Goal: Find specific page/section: Find specific page/section

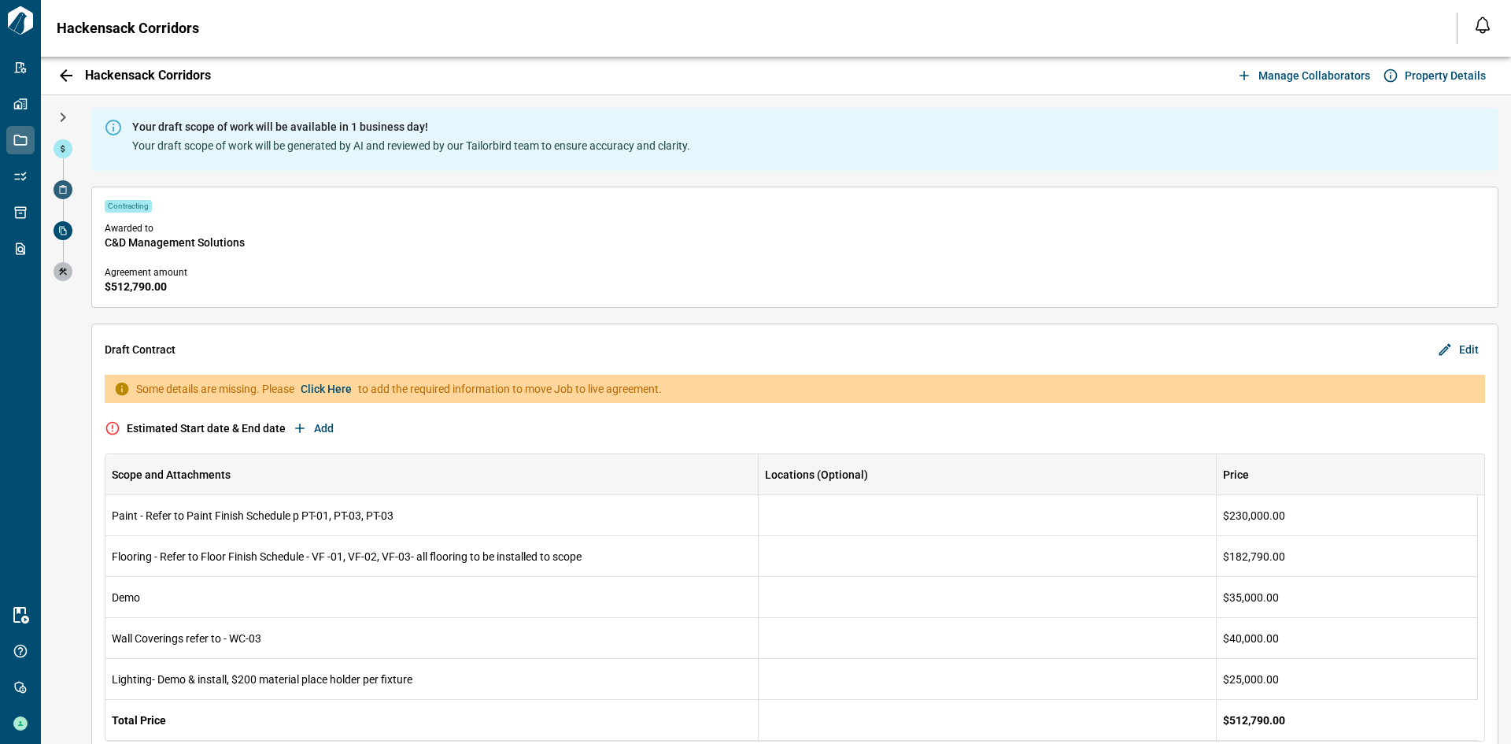
click at [69, 189] on span at bounding box center [63, 189] width 19 height 19
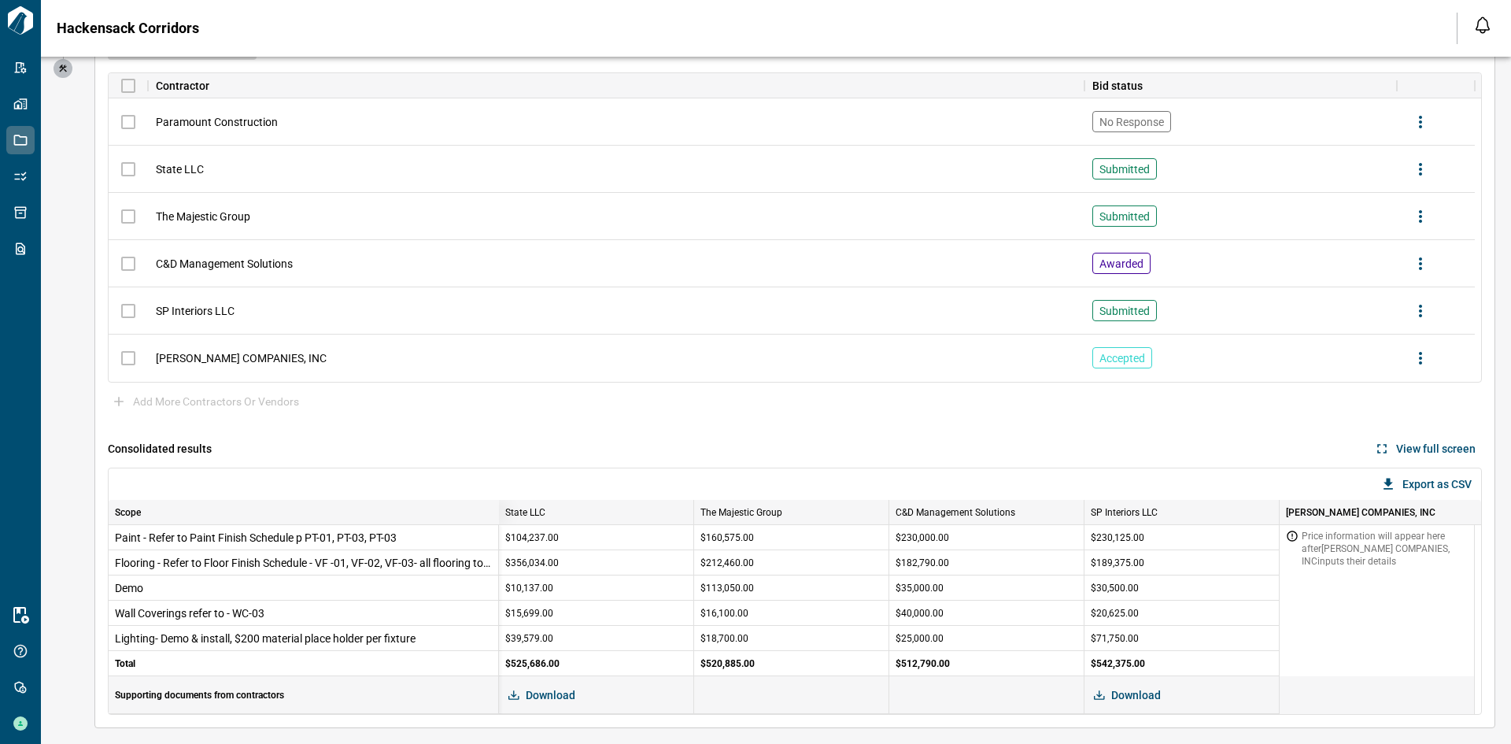
scroll to position [79, 0]
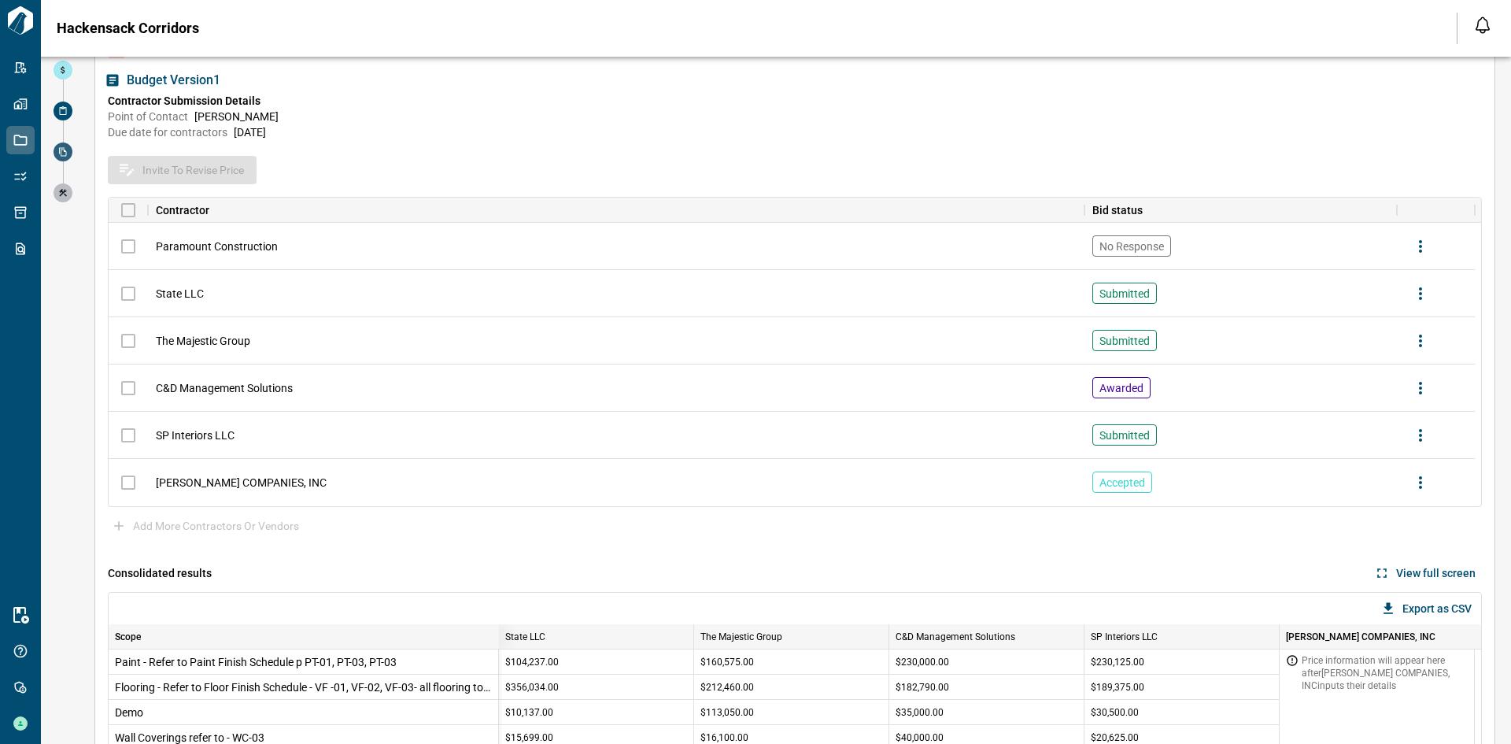
click at [69, 159] on div at bounding box center [63, 162] width 19 height 41
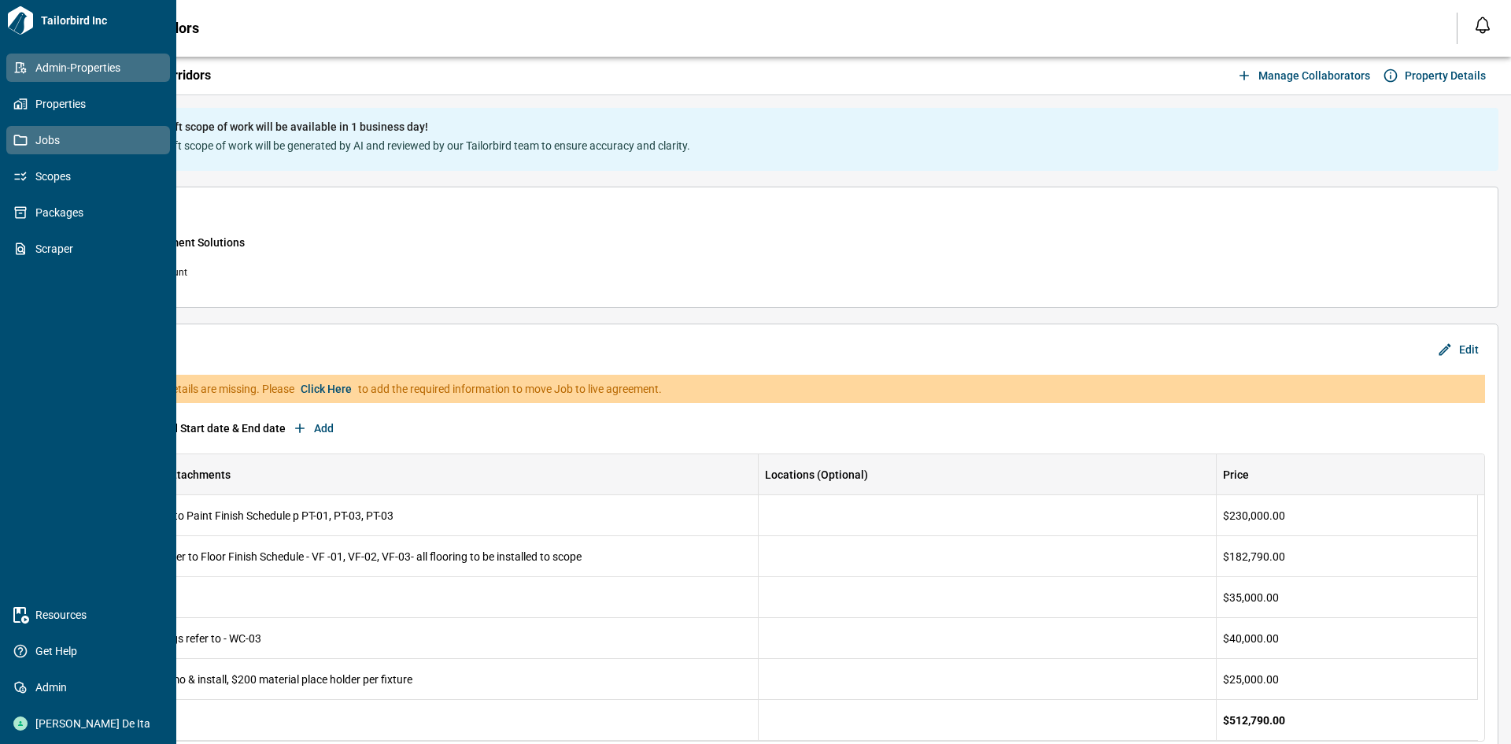
click at [25, 63] on icon at bounding box center [20, 68] width 14 height 14
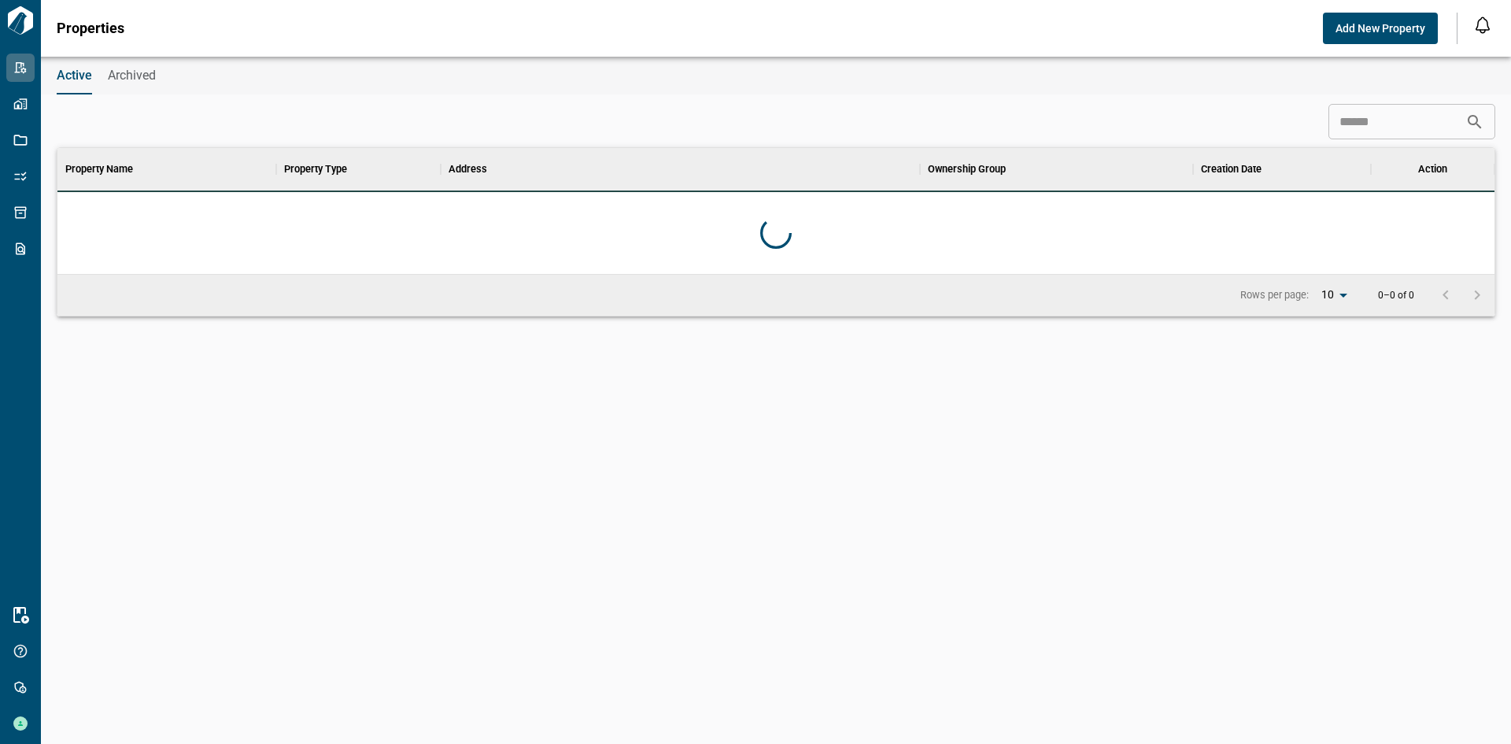
scroll to position [114, 1431]
click at [1390, 123] on input at bounding box center [1396, 121] width 137 height 31
type input "*"
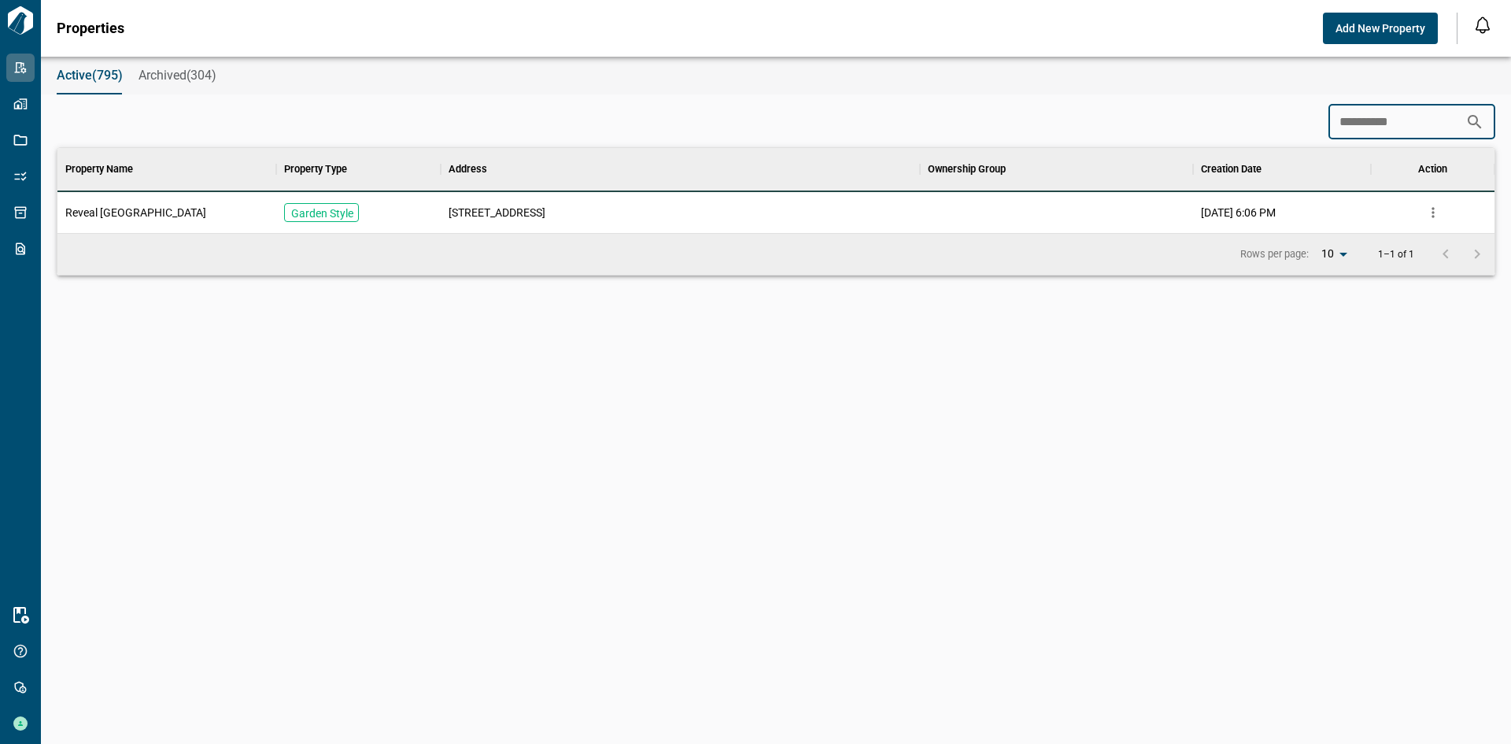
scroll to position [73, 1431]
type input "**********"
click at [607, 207] on div "[STREET_ADDRESS]" at bounding box center [680, 212] width 479 height 41
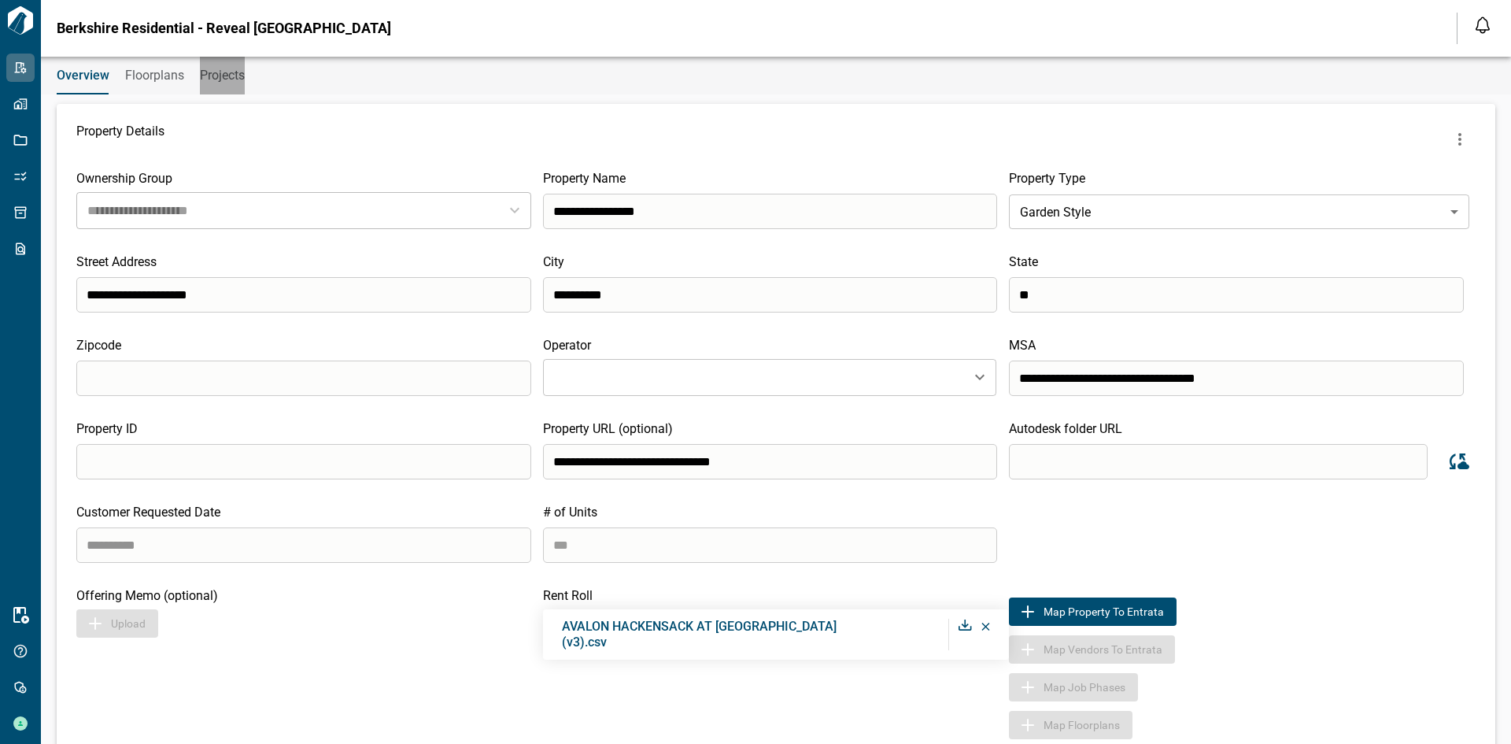
drag, startPoint x: 226, startPoint y: 79, endPoint x: 238, endPoint y: 91, distance: 16.7
click at [226, 79] on span "Projects" at bounding box center [222, 76] width 45 height 16
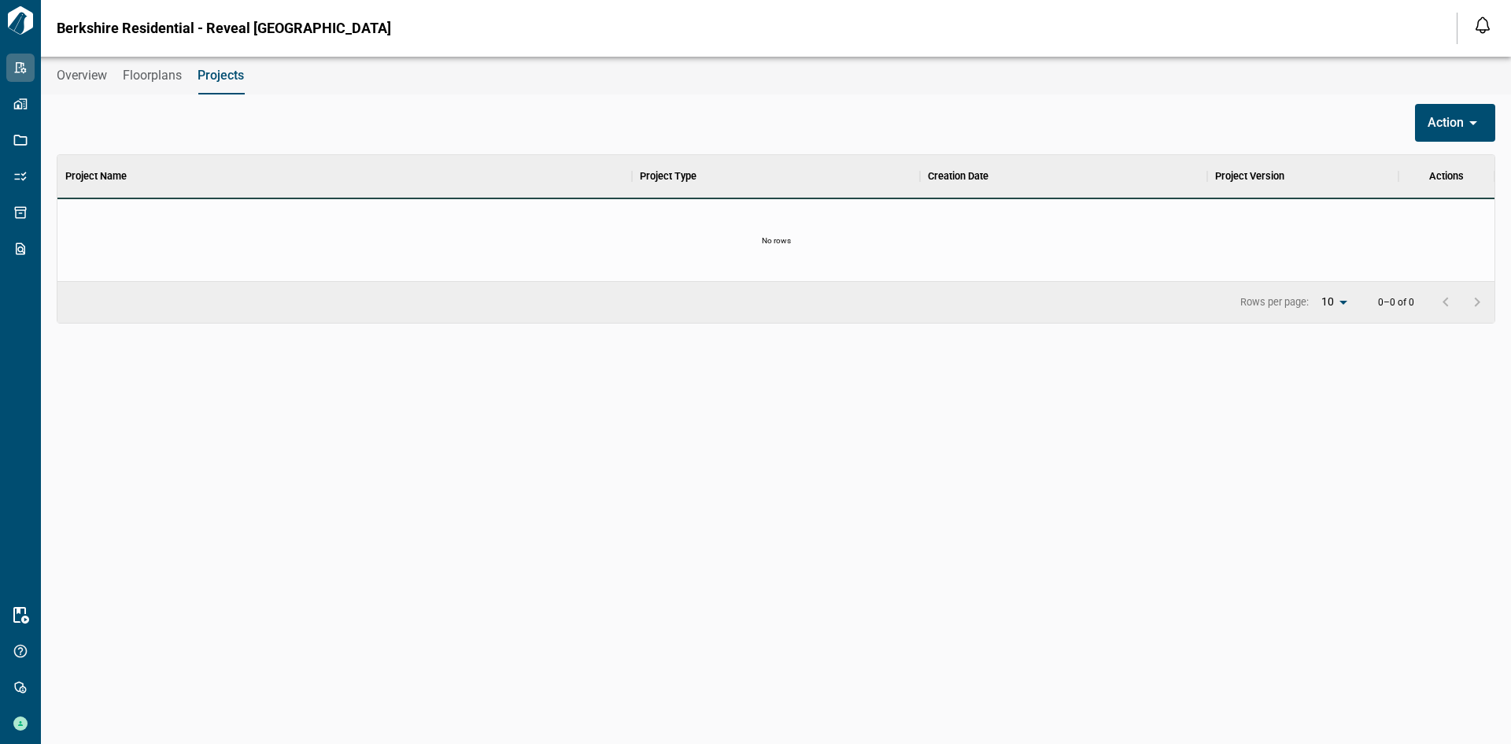
scroll to position [512, 1431]
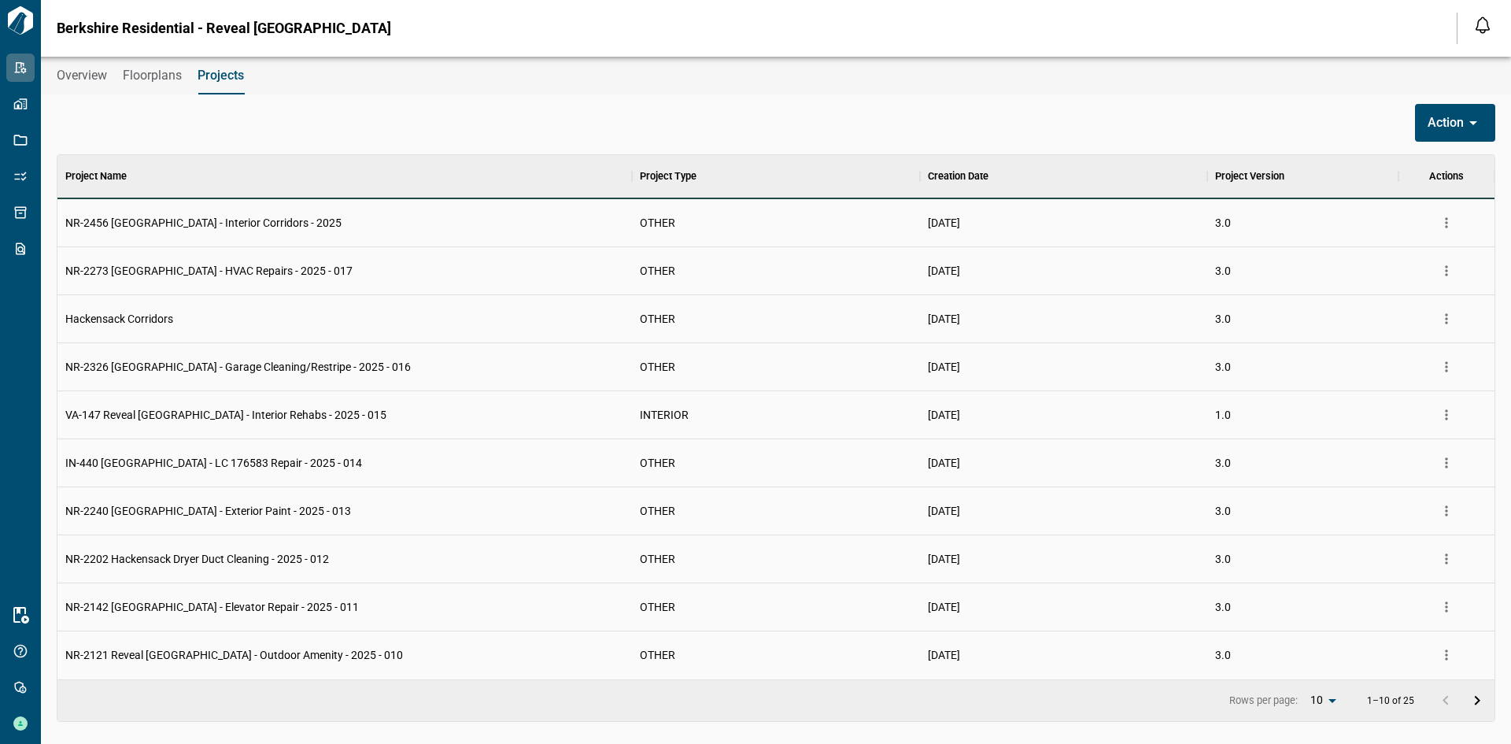
click at [214, 322] on div "Hackensack Corridors" at bounding box center [344, 319] width 574 height 48
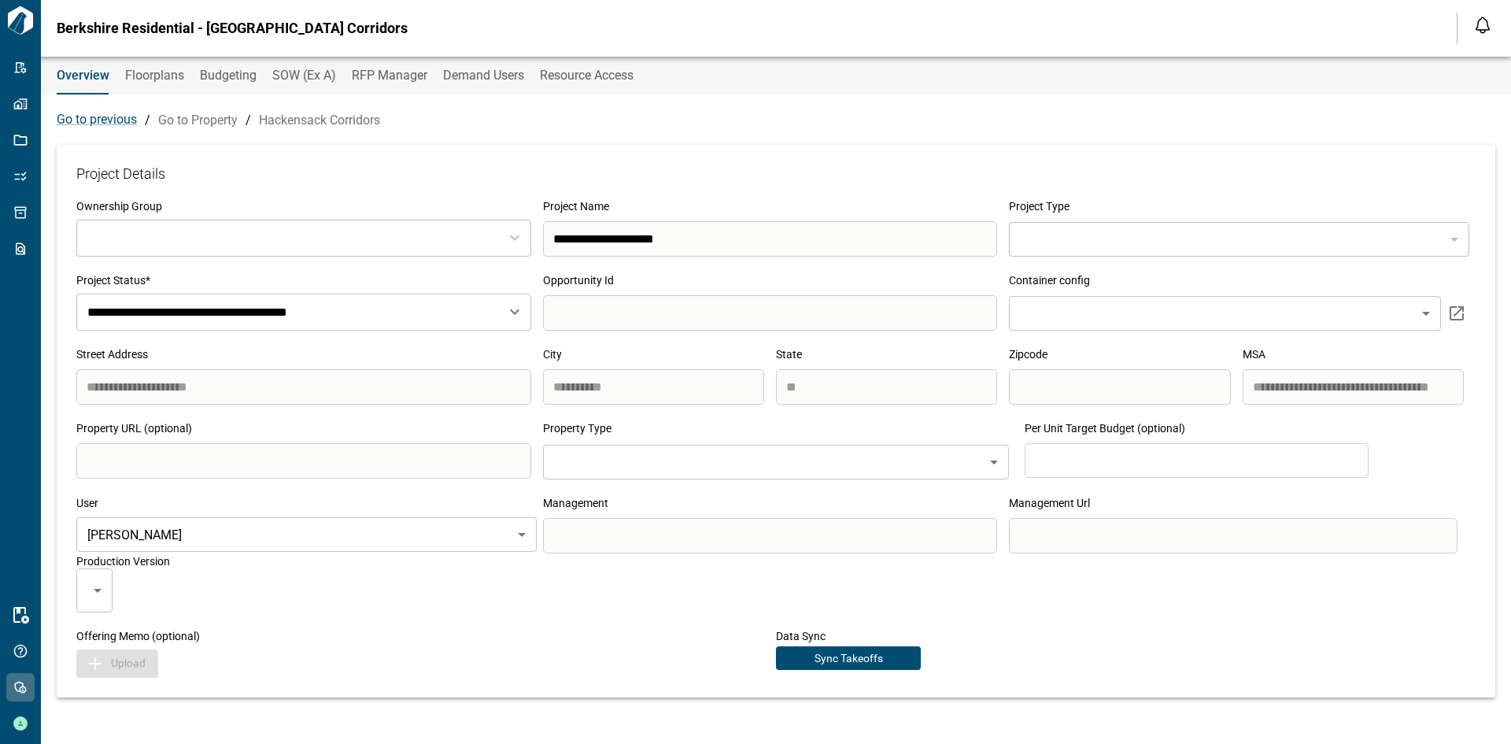
type input "**********"
type input "***"
click at [385, 75] on span "RFP Manager" at bounding box center [390, 76] width 76 height 16
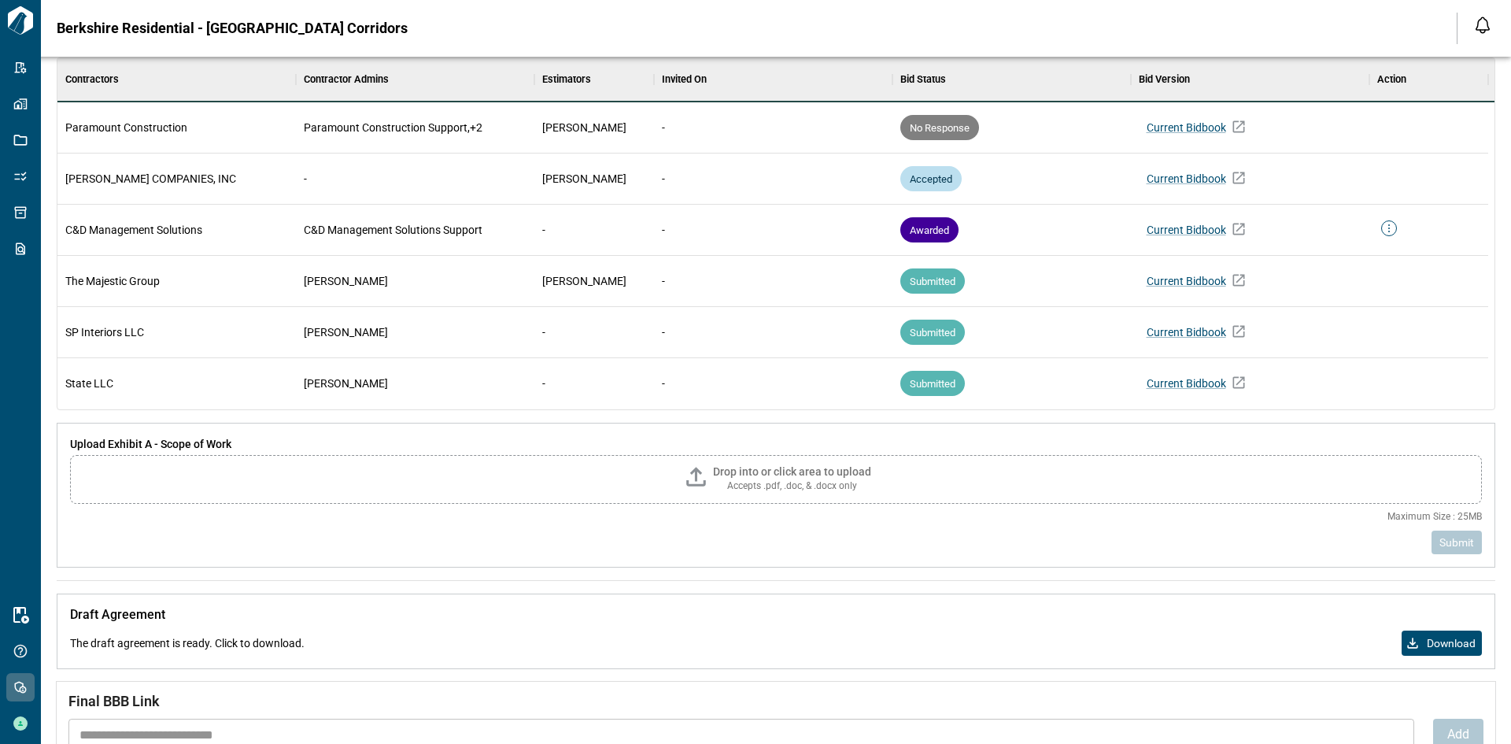
scroll to position [330, 0]
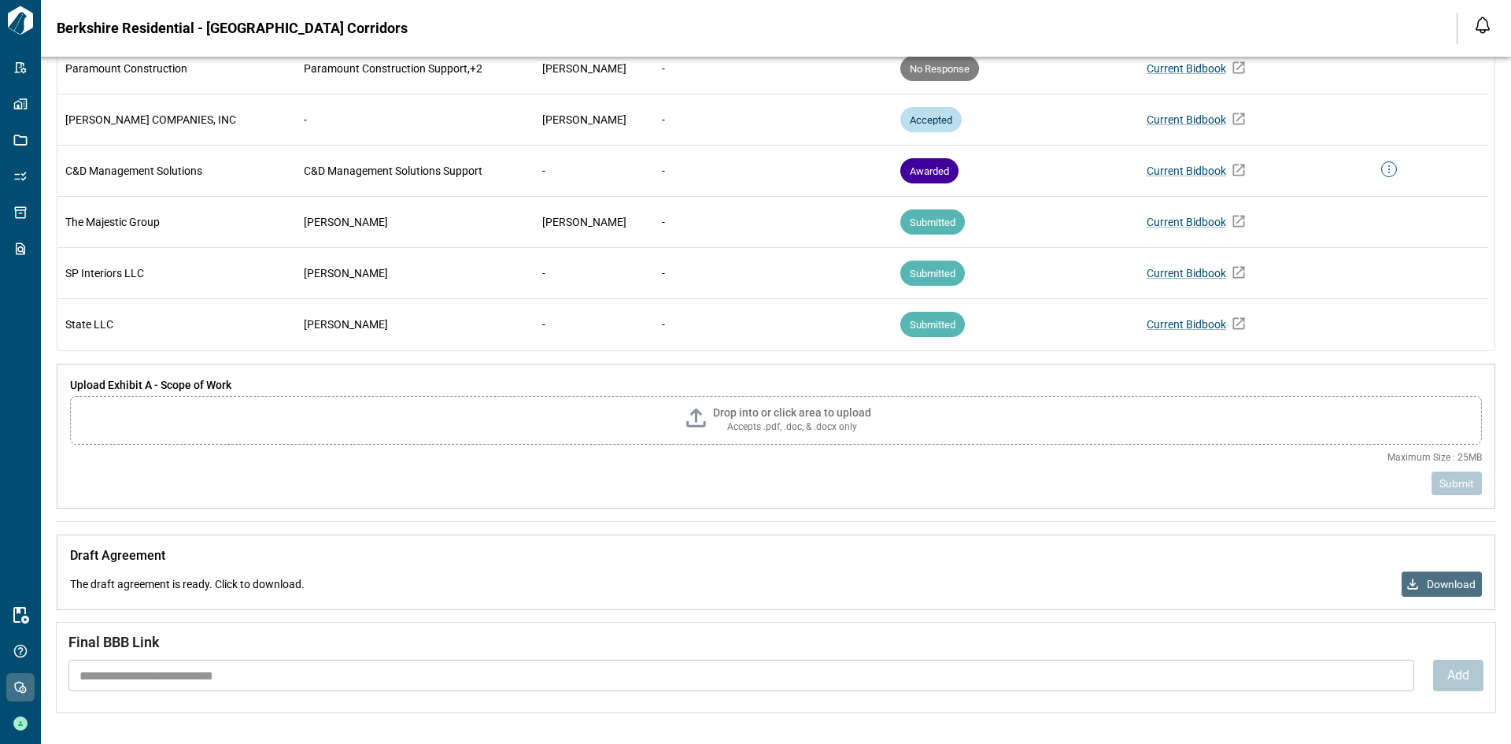
click at [1451, 580] on span "Download" at bounding box center [1451, 584] width 49 height 14
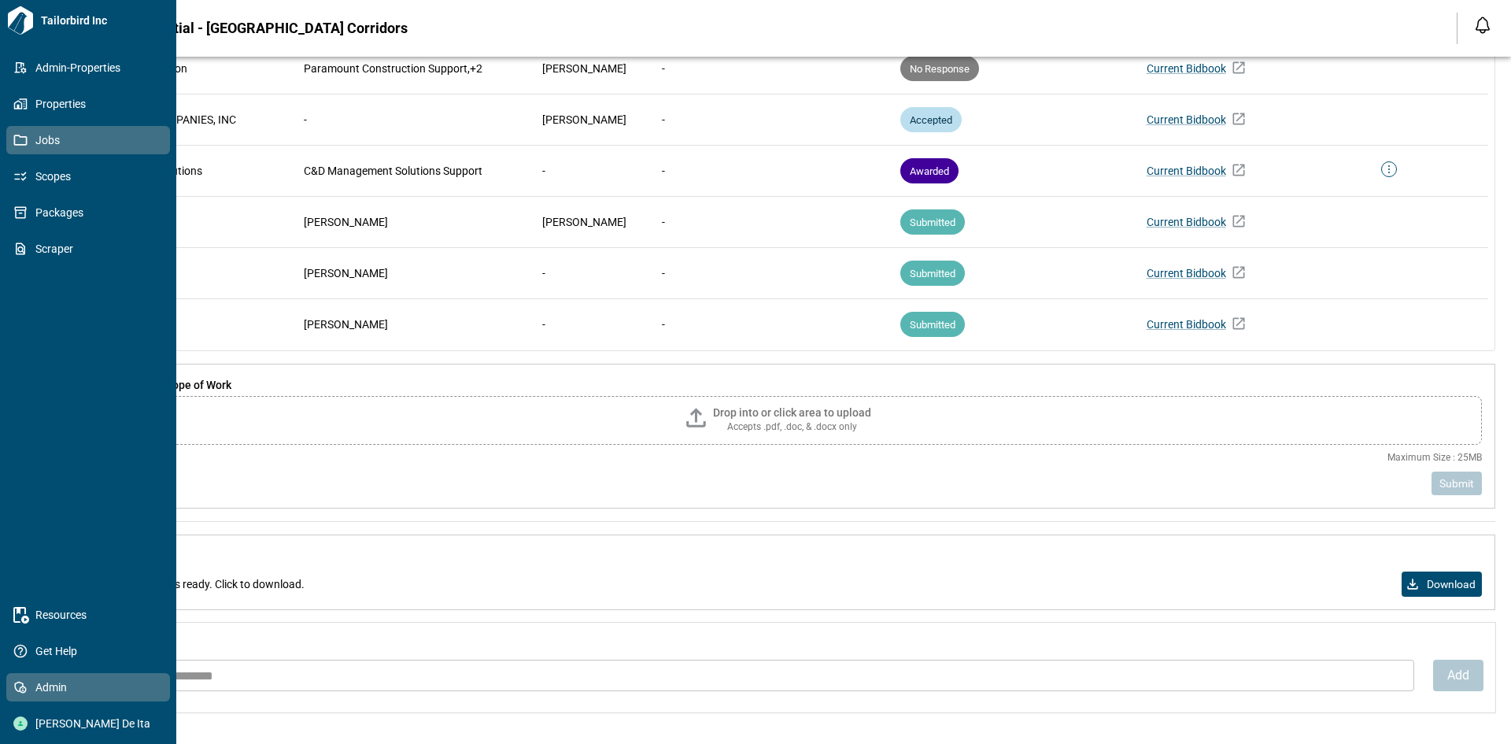
drag, startPoint x: 22, startPoint y: 142, endPoint x: 73, endPoint y: 135, distance: 51.6
click at [24, 142] on icon at bounding box center [20, 140] width 14 height 14
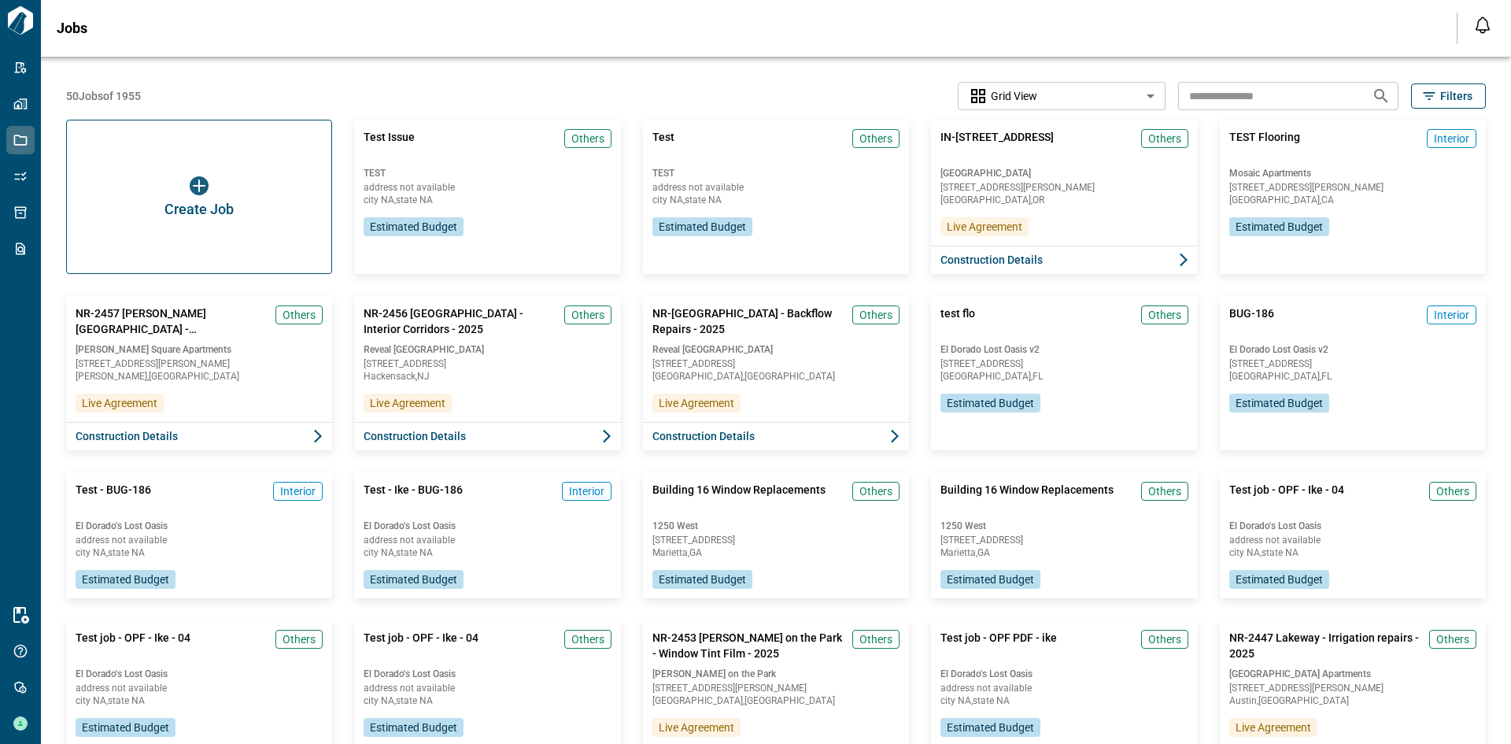
click at [1251, 87] on input "text" at bounding box center [1268, 95] width 181 height 29
type input "*********"
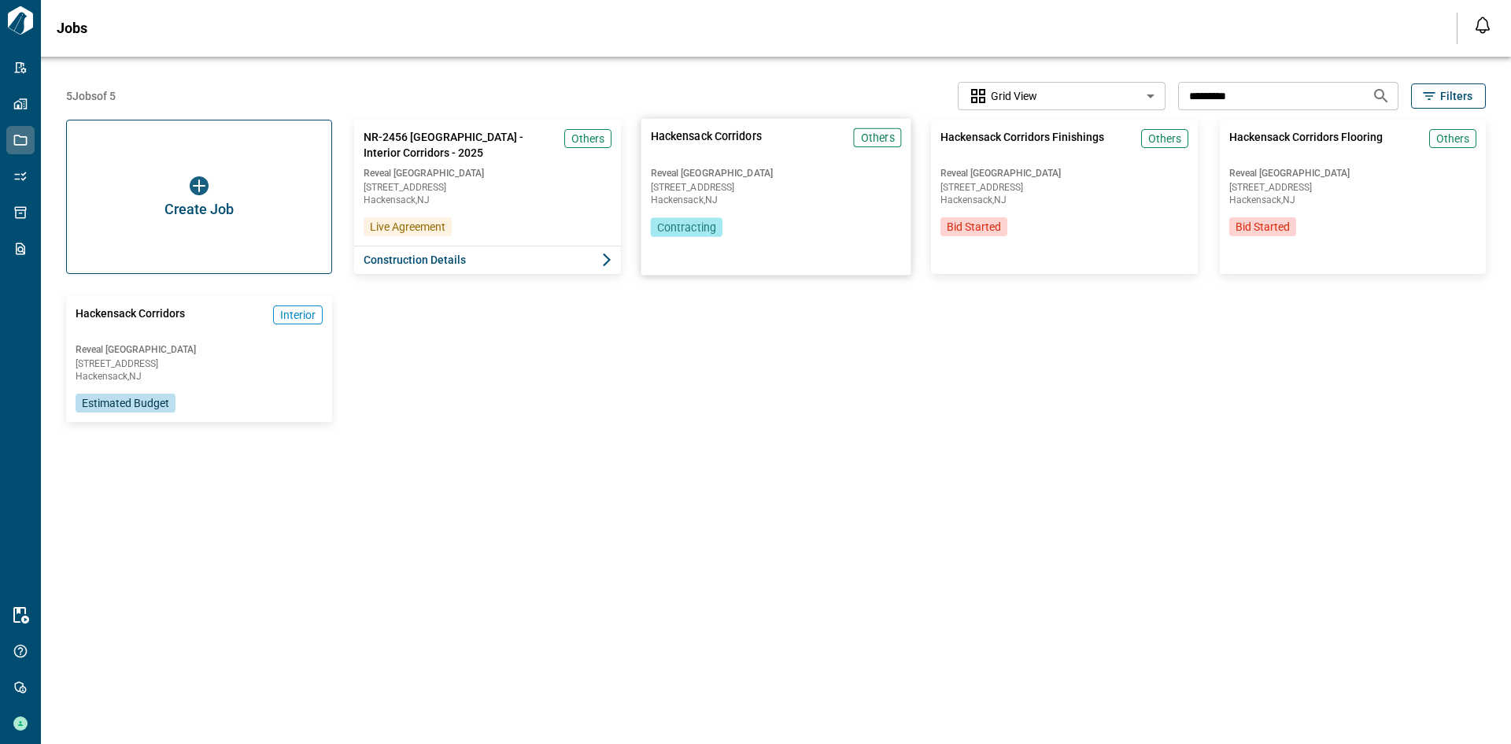
click at [809, 227] on div "Hackensack Corridors Others Reveal [GEOGRAPHIC_DATA] [STREET_ADDRESS] Contracti…" at bounding box center [776, 182] width 270 height 127
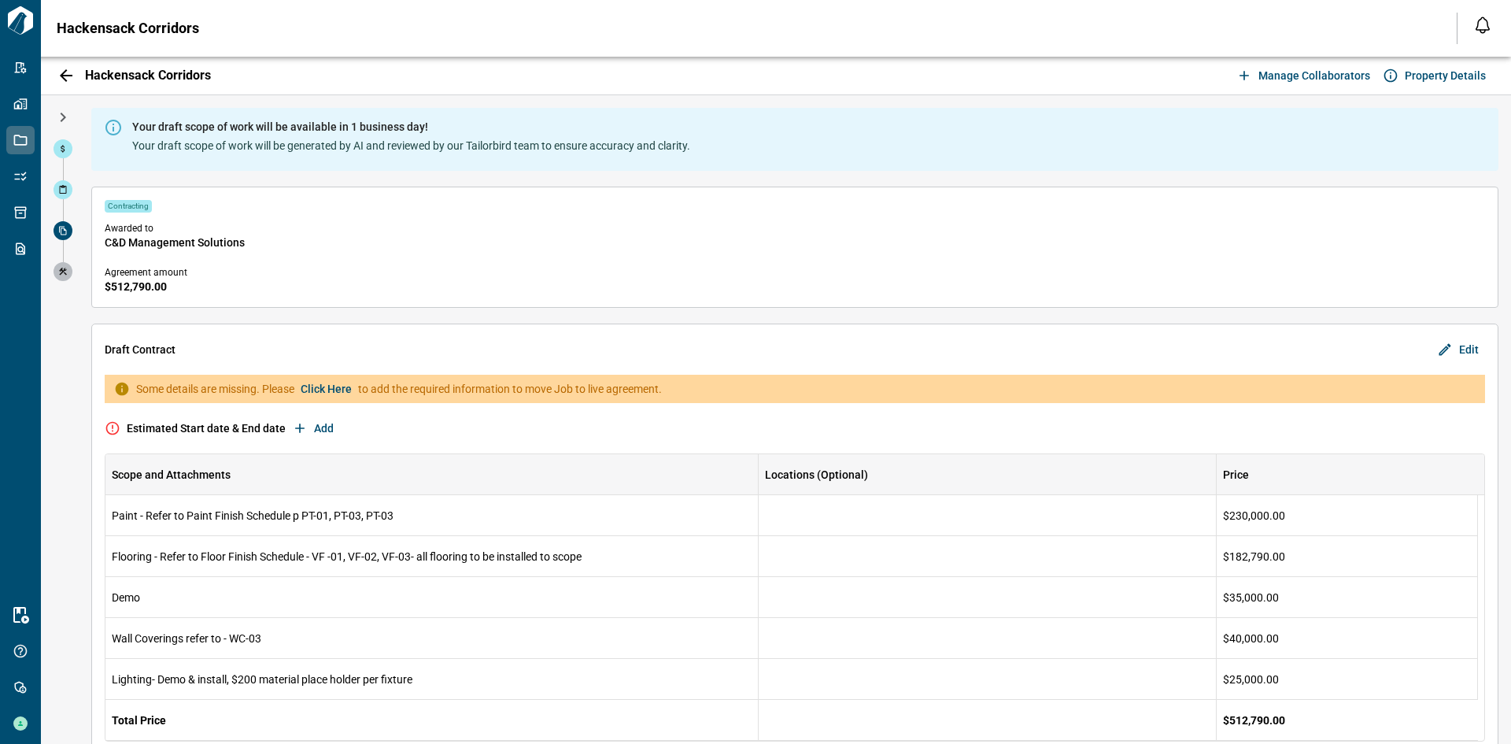
click at [60, 72] on icon "button" at bounding box center [66, 75] width 19 height 19
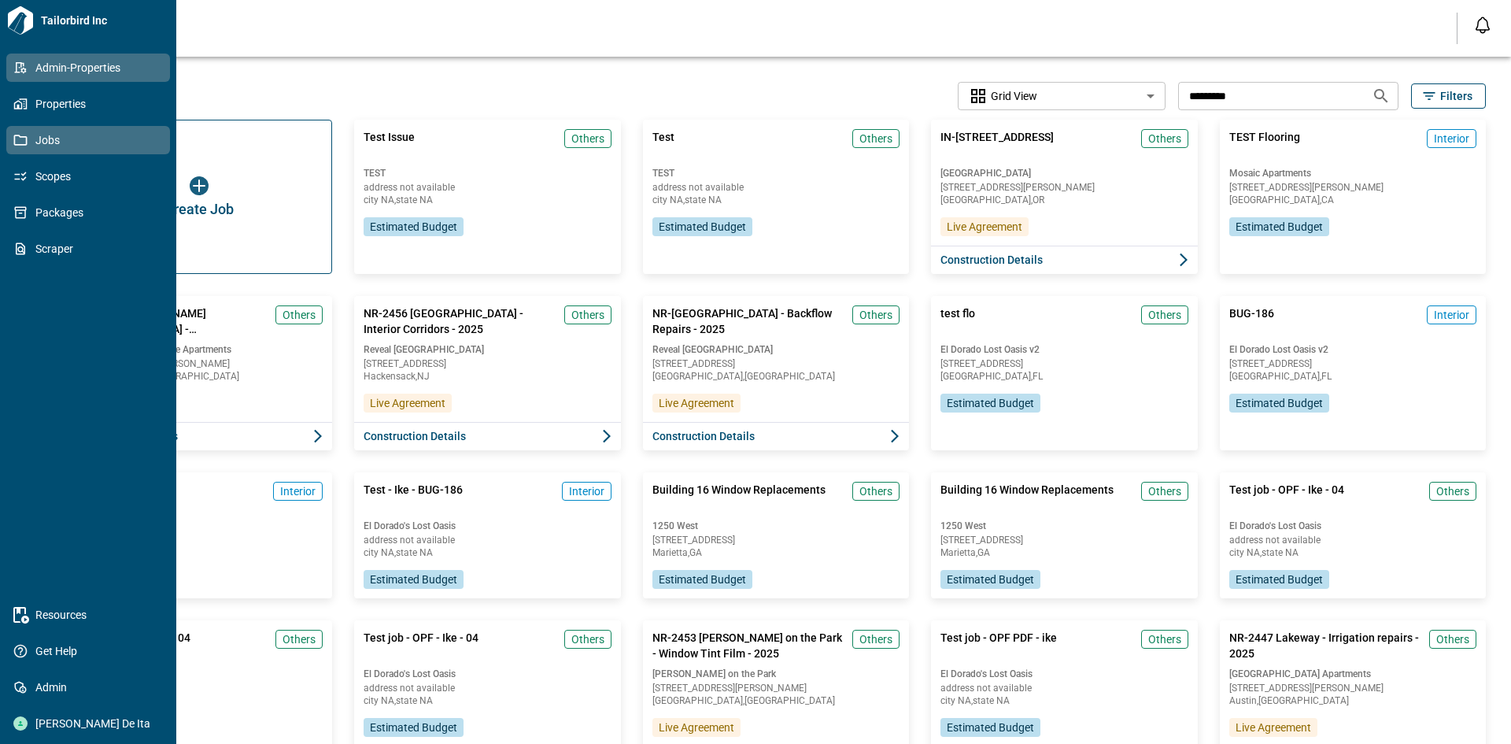
click at [20, 63] on icon at bounding box center [21, 67] width 12 height 11
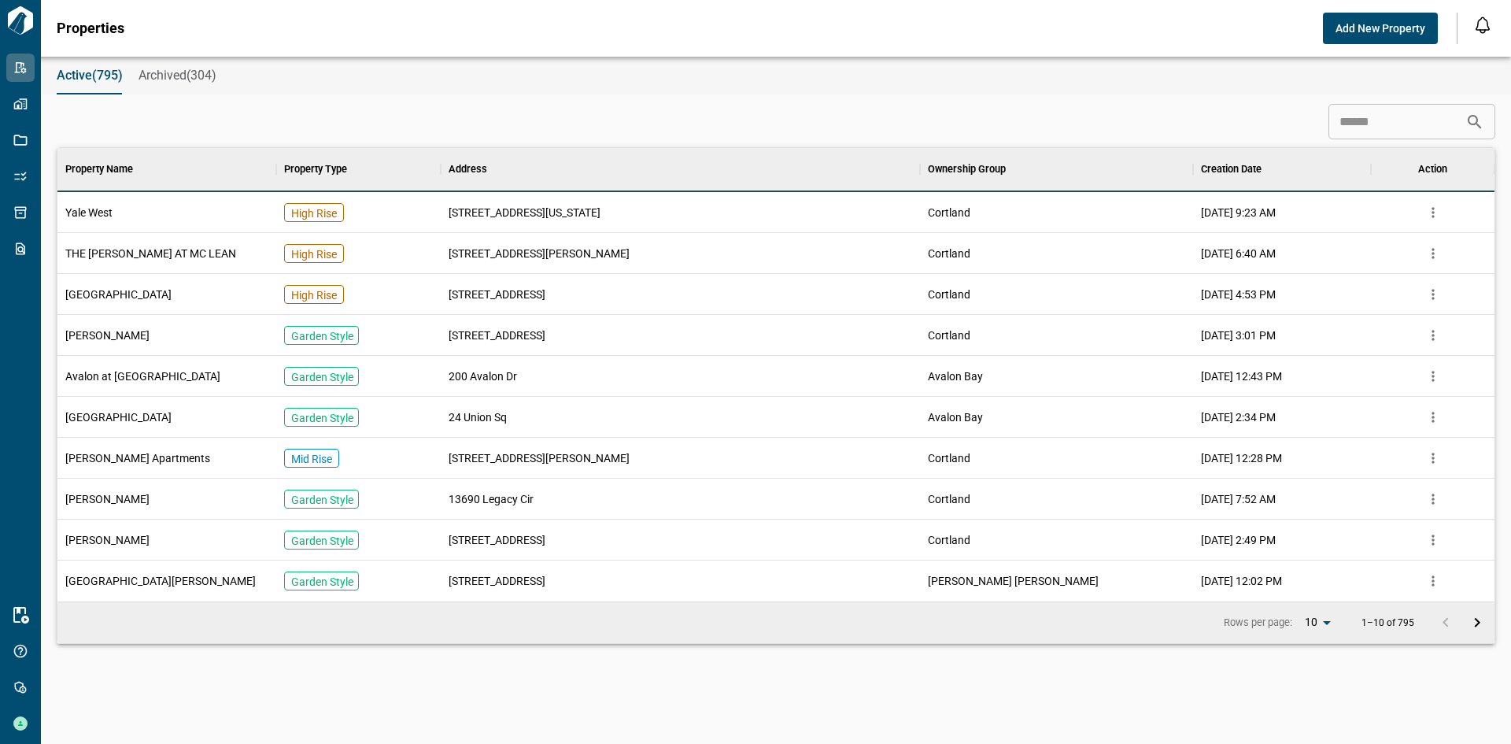
scroll to position [441, 1431]
click at [1372, 127] on input at bounding box center [1396, 121] width 137 height 31
type input "*"
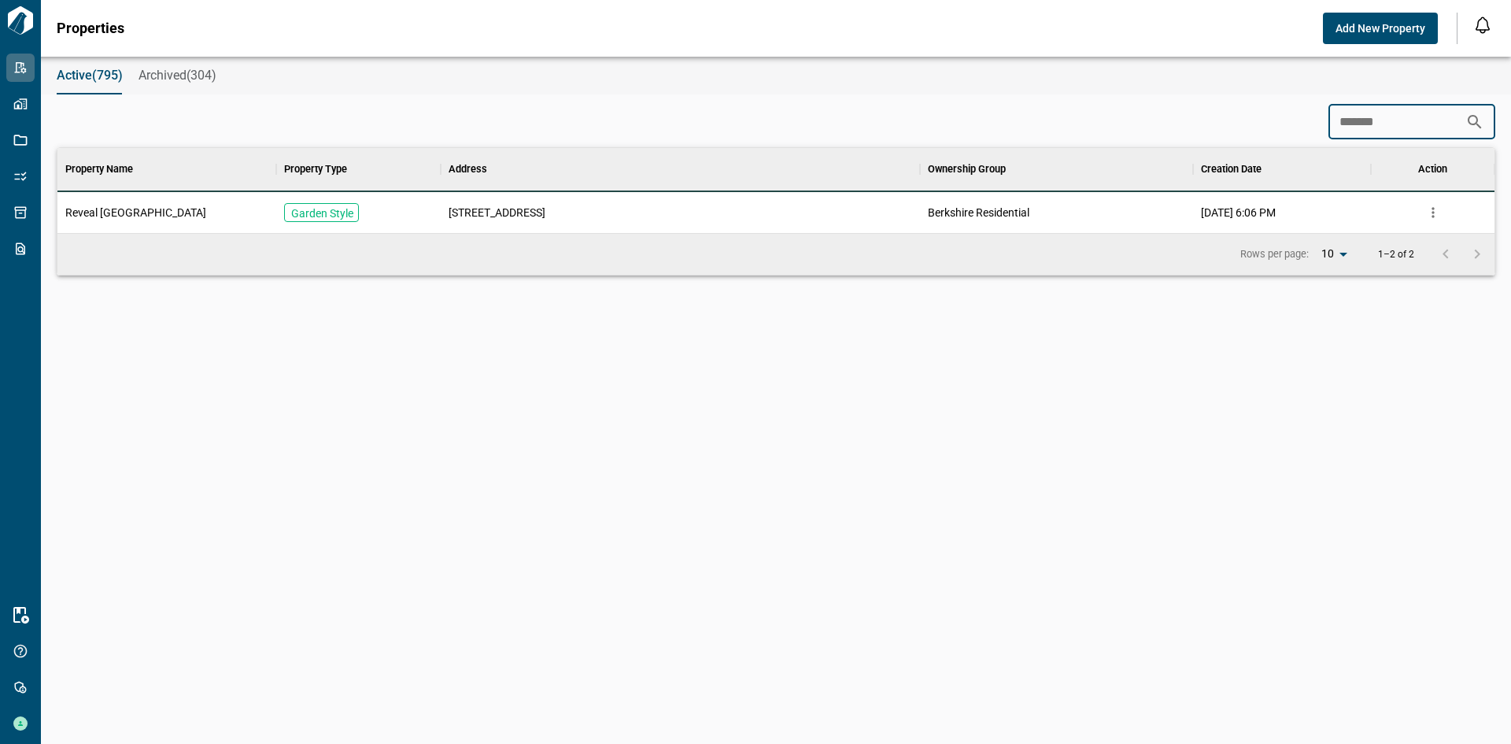
scroll to position [73, 1431]
type input "*******"
click at [469, 212] on span "[STREET_ADDRESS]" at bounding box center [497, 213] width 97 height 16
